Goal: Information Seeking & Learning: Learn about a topic

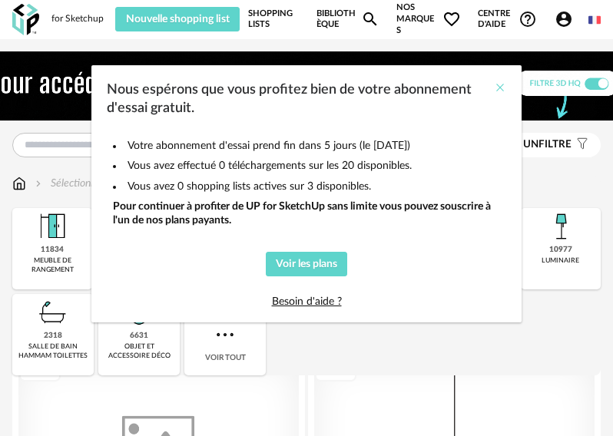
click at [502, 88] on icon "Close" at bounding box center [500, 87] width 12 height 12
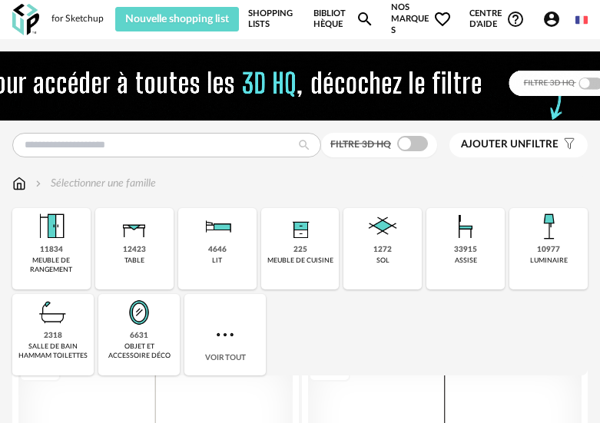
scroll to position [370, 0]
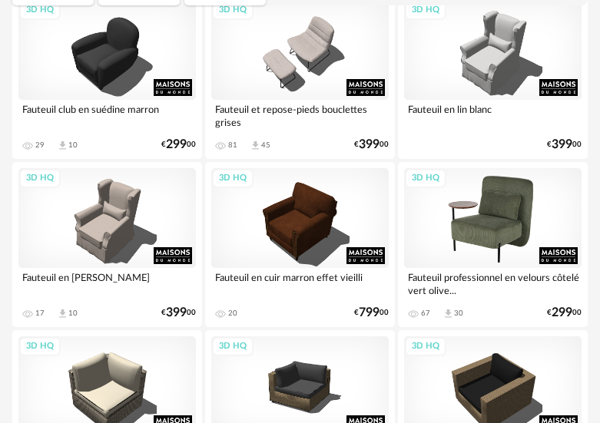
scroll to position [316, 0]
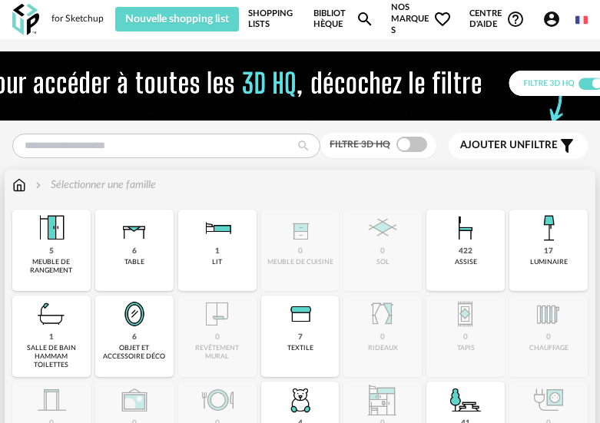
click at [480, 226] on img at bounding box center [465, 228] width 37 height 37
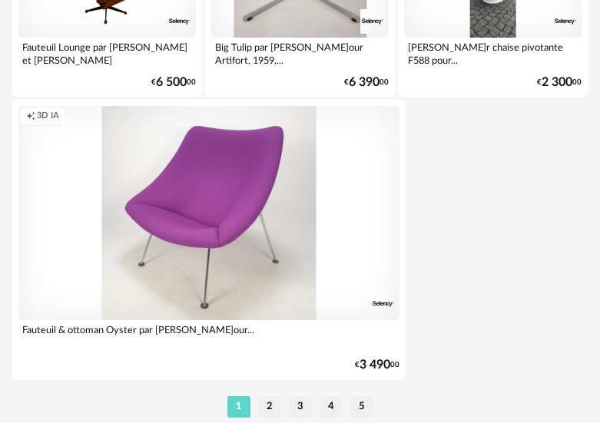
scroll to position [5785, 0]
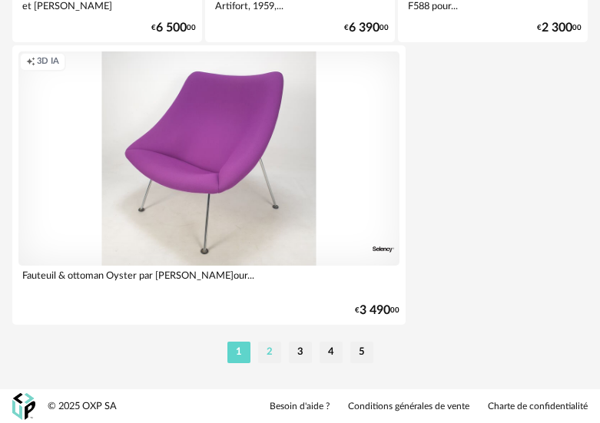
click at [265, 351] on li "2" at bounding box center [269, 352] width 23 height 21
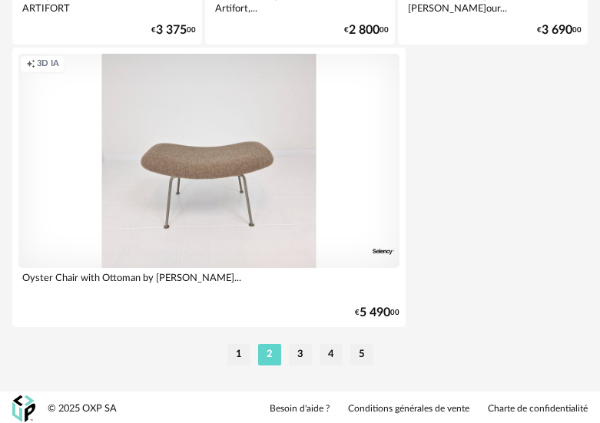
scroll to position [5785, 0]
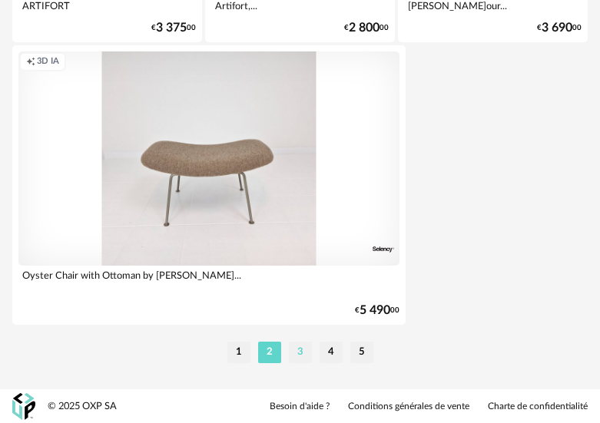
click at [300, 349] on li "3" at bounding box center [300, 352] width 23 height 21
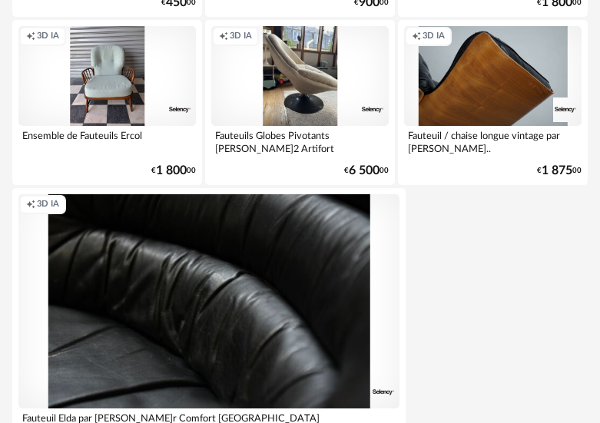
scroll to position [5758, 0]
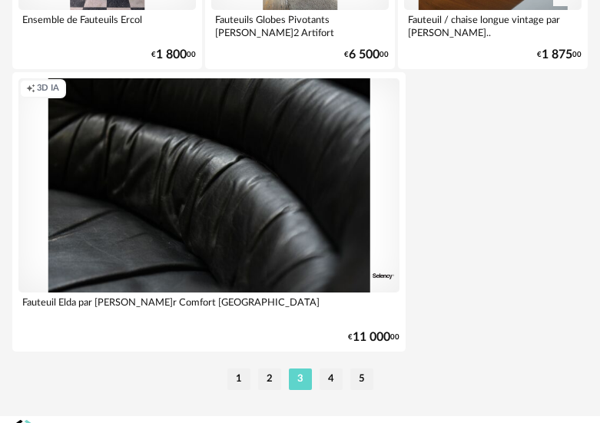
drag, startPoint x: 326, startPoint y: 381, endPoint x: 356, endPoint y: 362, distance: 35.8
click at [326, 381] on li "4" at bounding box center [330, 379] width 23 height 21
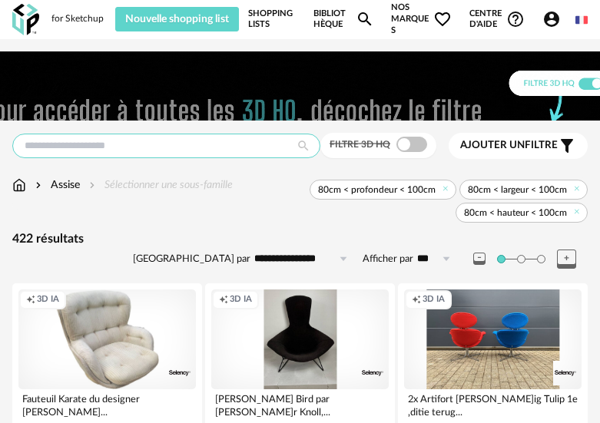
click at [150, 148] on input "text" at bounding box center [166, 146] width 308 height 25
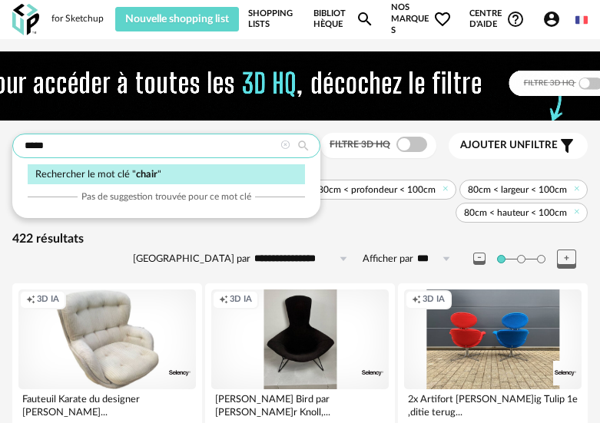
type input "*****"
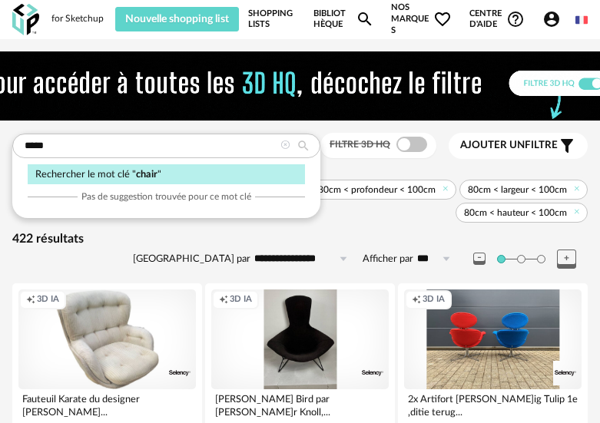
click at [309, 143] on icon at bounding box center [303, 146] width 26 height 14
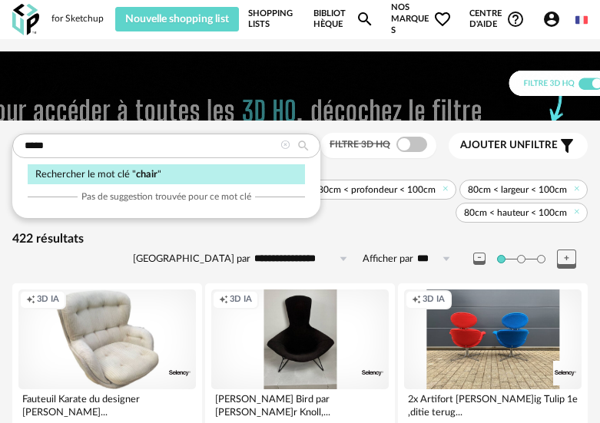
type input "**********"
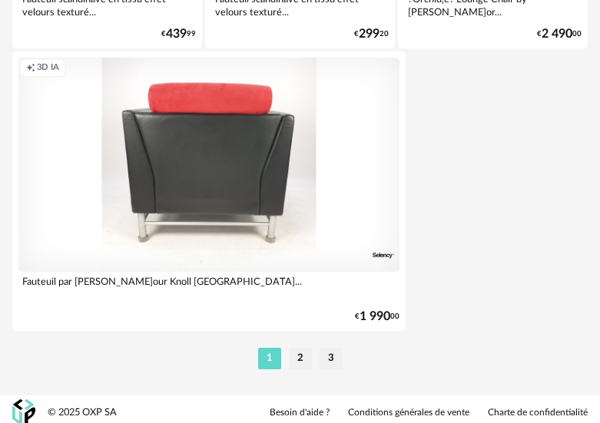
scroll to position [5785, 0]
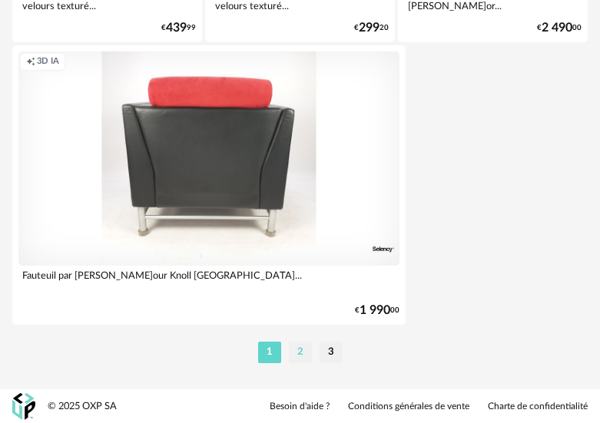
click at [302, 350] on li "2" at bounding box center [300, 352] width 23 height 21
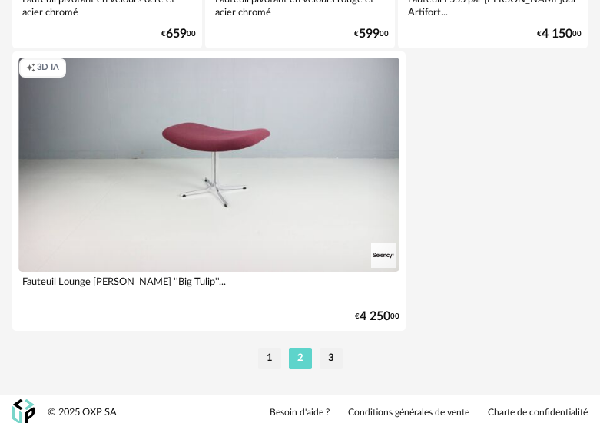
scroll to position [5785, 0]
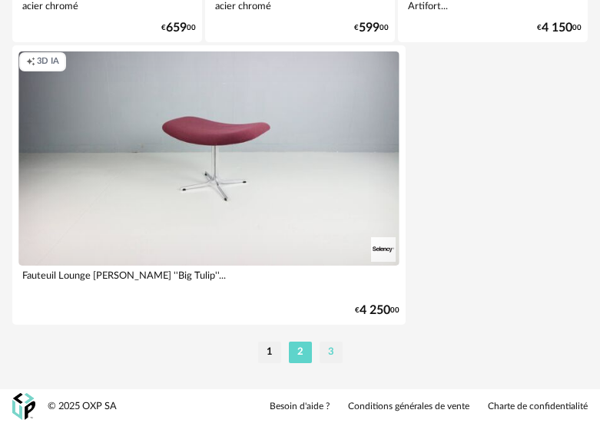
click at [333, 349] on li "3" at bounding box center [330, 352] width 23 height 21
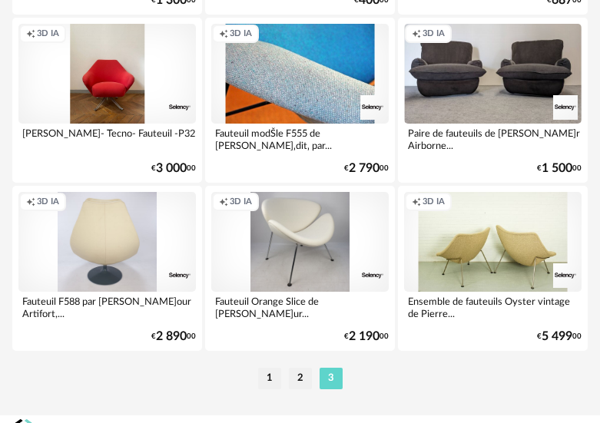
scroll to position [1301, 0]
